Goal: Task Accomplishment & Management: Use online tool/utility

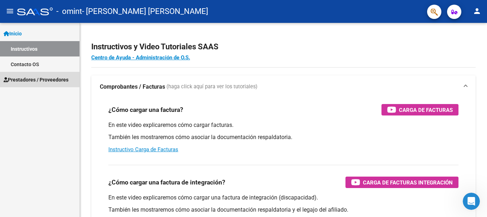
click at [51, 79] on span "Prestadores / Proveedores" at bounding box center [36, 80] width 65 height 8
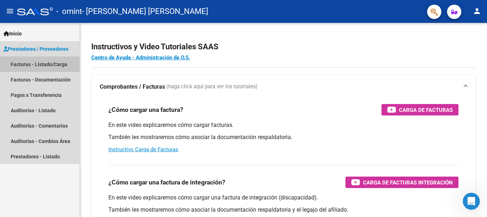
click at [48, 65] on link "Facturas - Listado/Carga" at bounding box center [40, 63] width 80 height 15
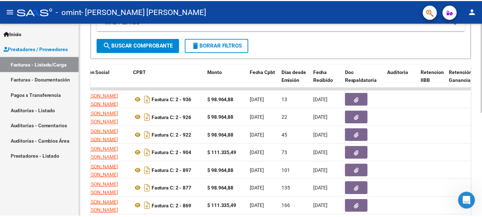
scroll to position [152, 0]
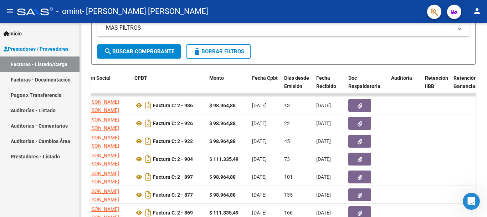
click at [478, 12] on mat-icon "person" at bounding box center [477, 11] width 9 height 9
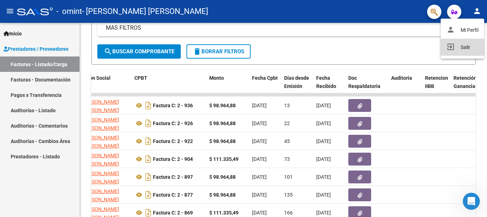
click at [468, 46] on button "exit_to_app Salir" at bounding box center [463, 47] width 44 height 17
